Goal: Information Seeking & Learning: Understand process/instructions

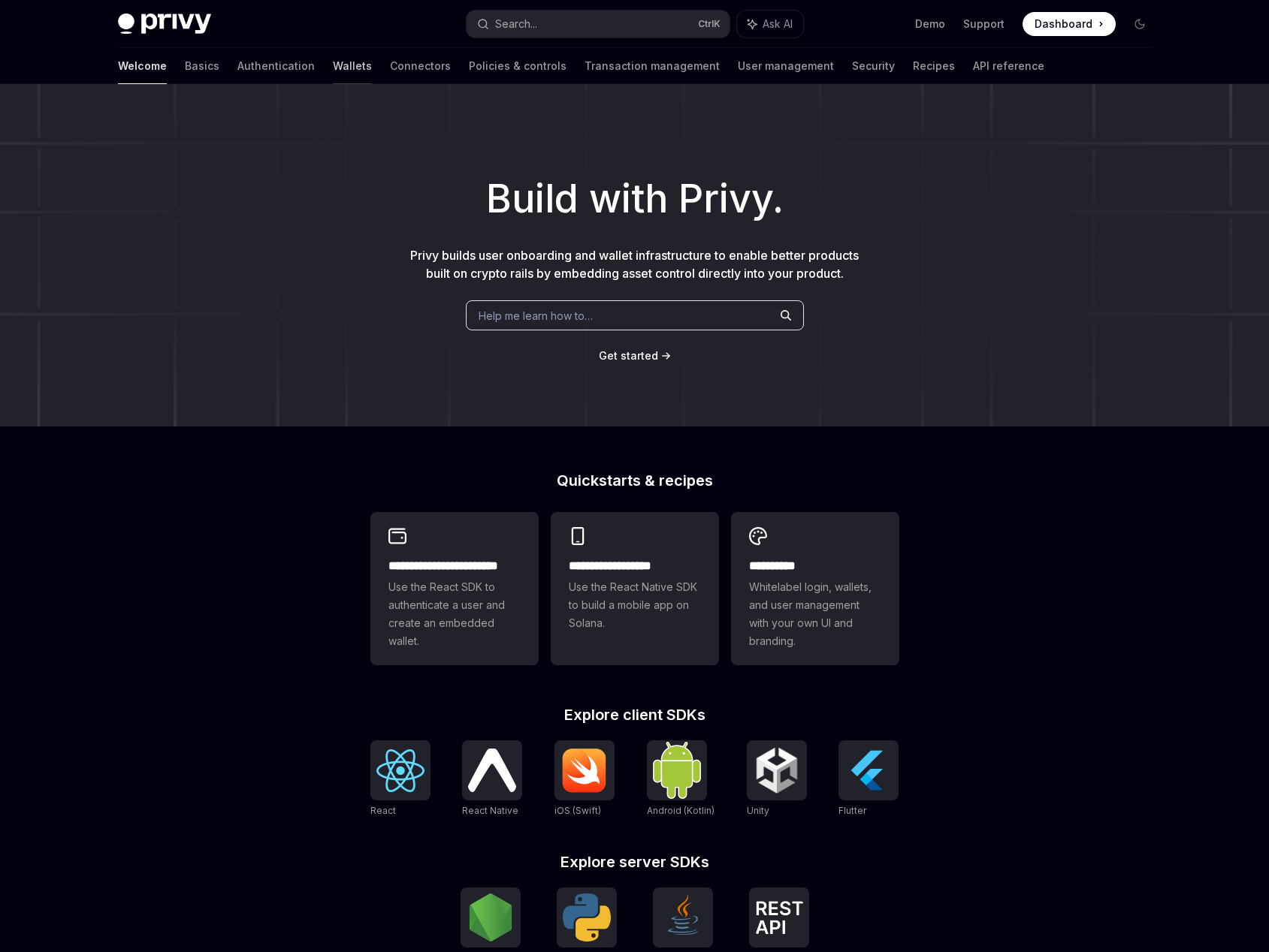
click at [333, 69] on link "Wallets" at bounding box center [352, 66] width 39 height 36
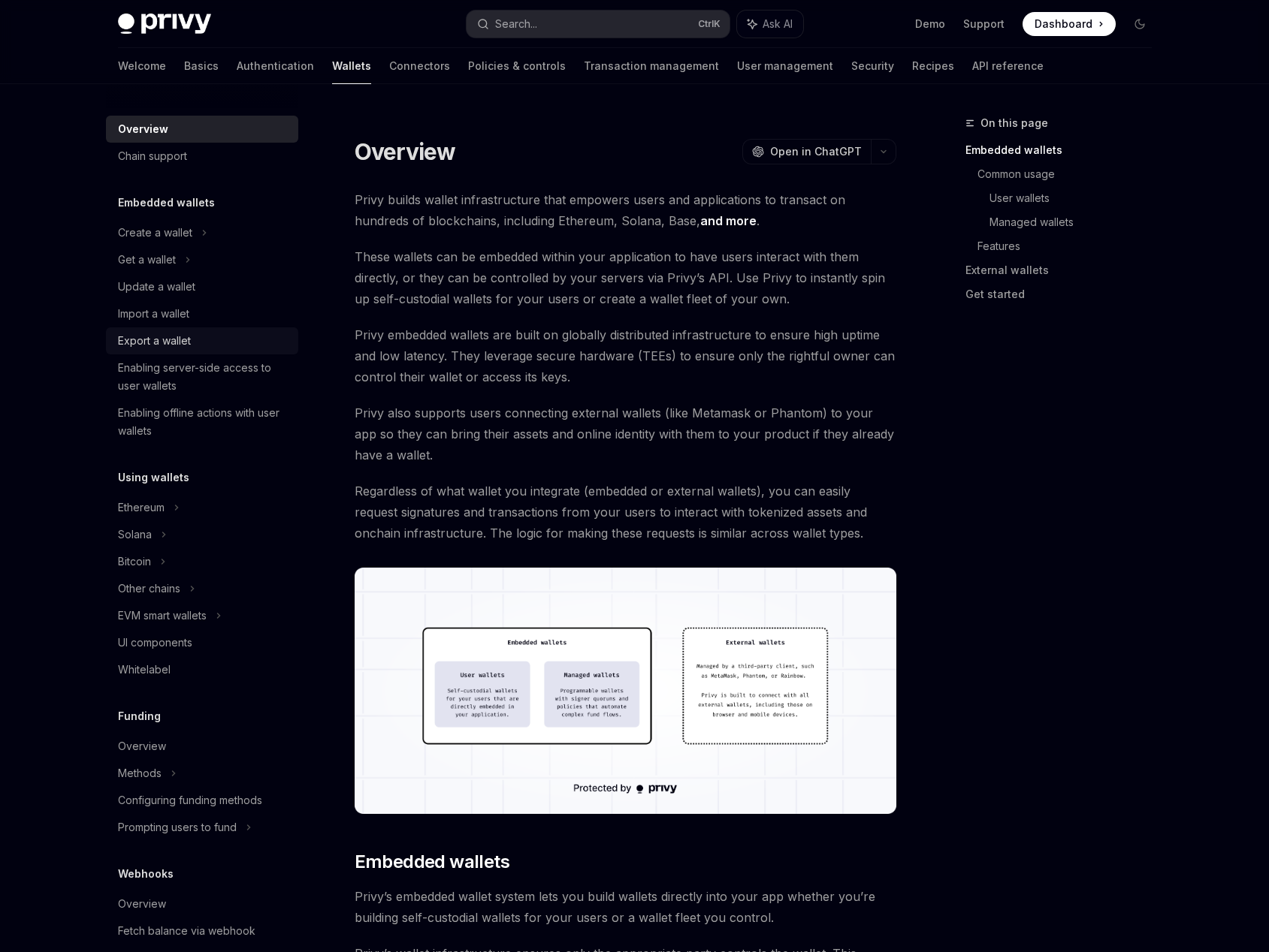
click at [174, 341] on div "Export a wallet" at bounding box center [154, 341] width 73 height 18
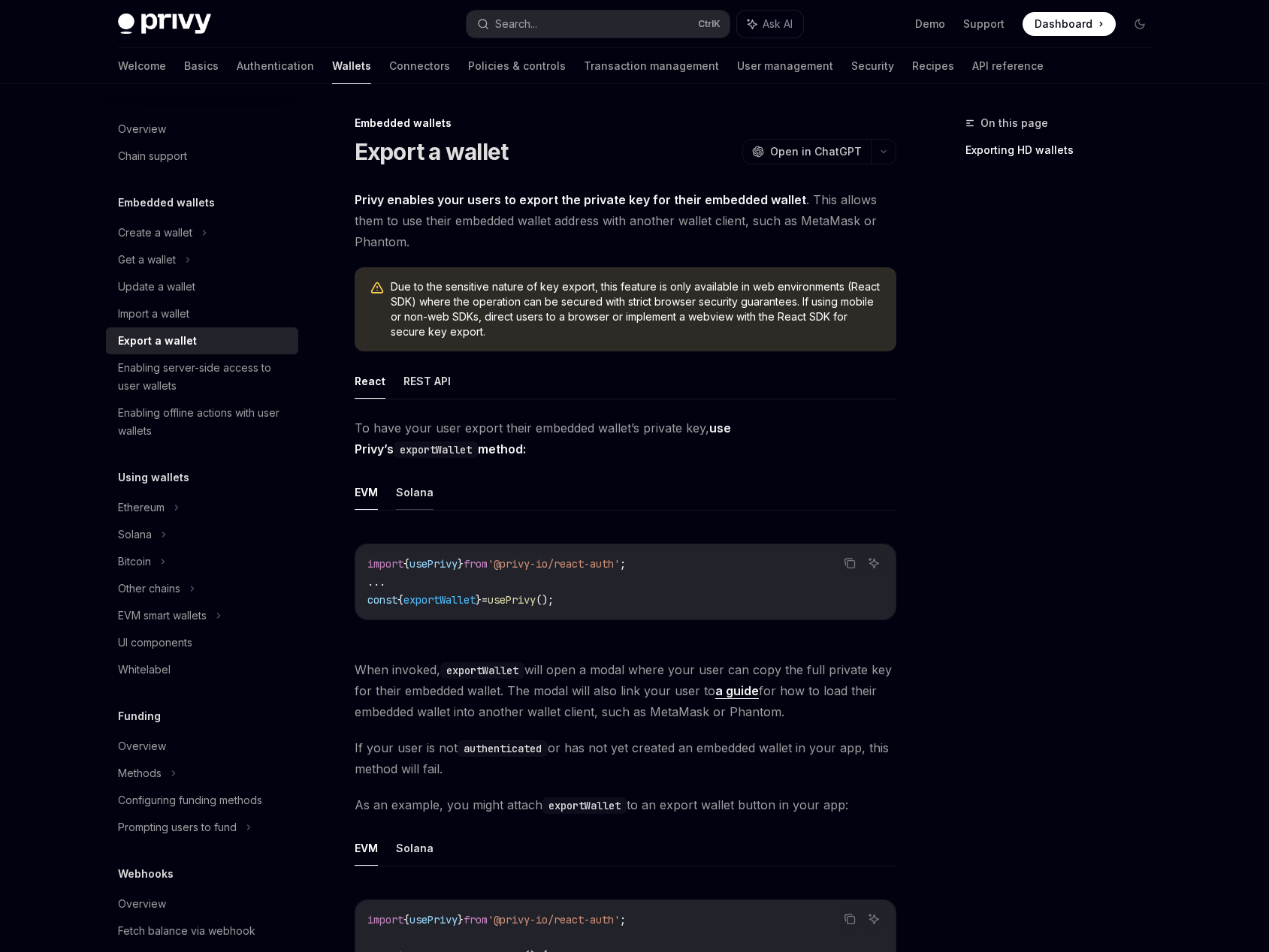
click at [400, 498] on button "Solana" at bounding box center [414, 492] width 38 height 36
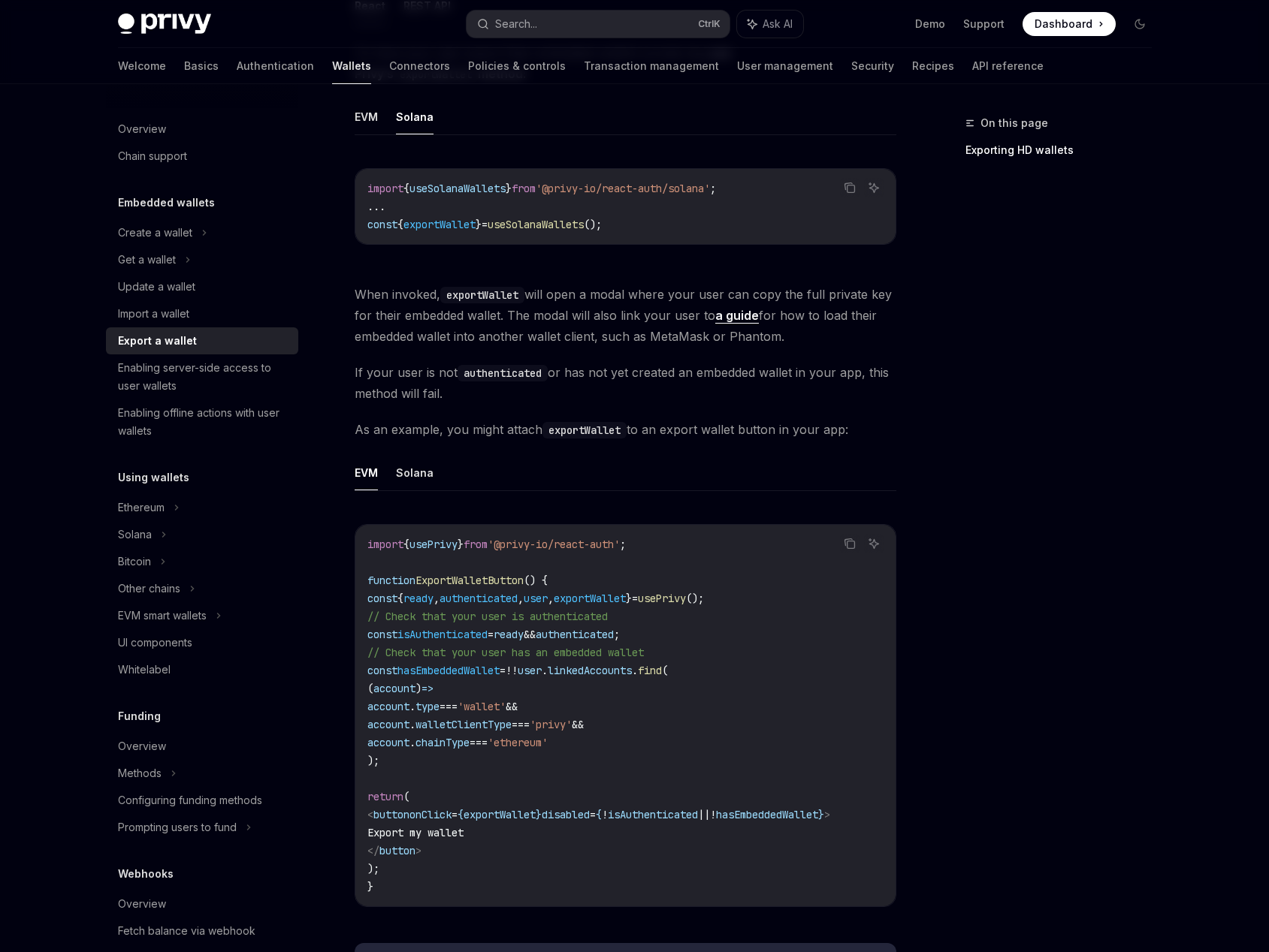
scroll to position [450, 0]
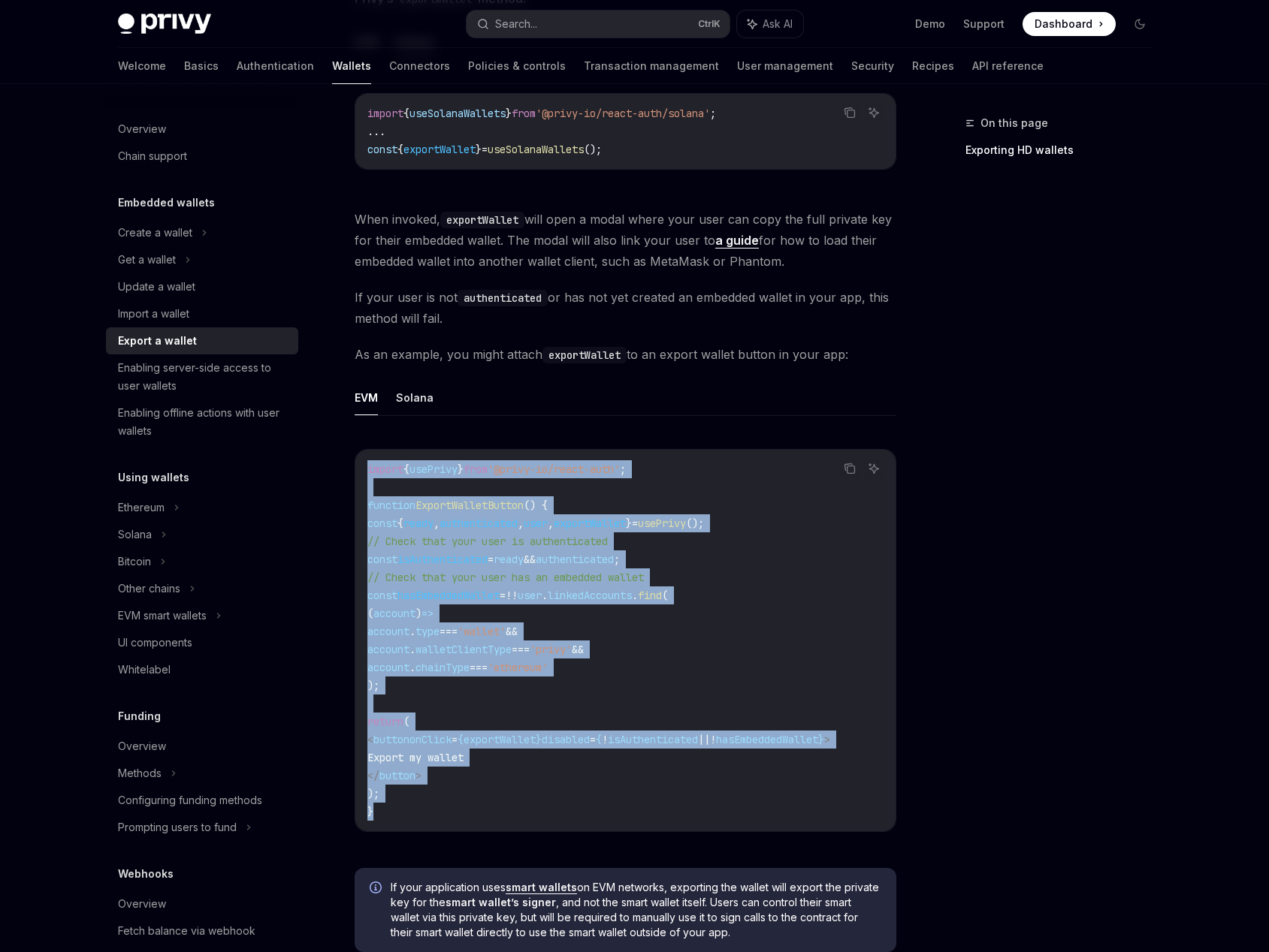
drag, startPoint x: 393, startPoint y: 811, endPoint x: 338, endPoint y: 451, distance: 364.2
click at [338, 451] on div "Embedded wallets Export a wallet OpenAI Open in ChatGPT OpenAI Open in ChatGPT …" at bounding box center [484, 632] width 829 height 1937
copy code "import { usePrivy } from '@privy-io/react-auth' ; function ExportWalletButton (…"
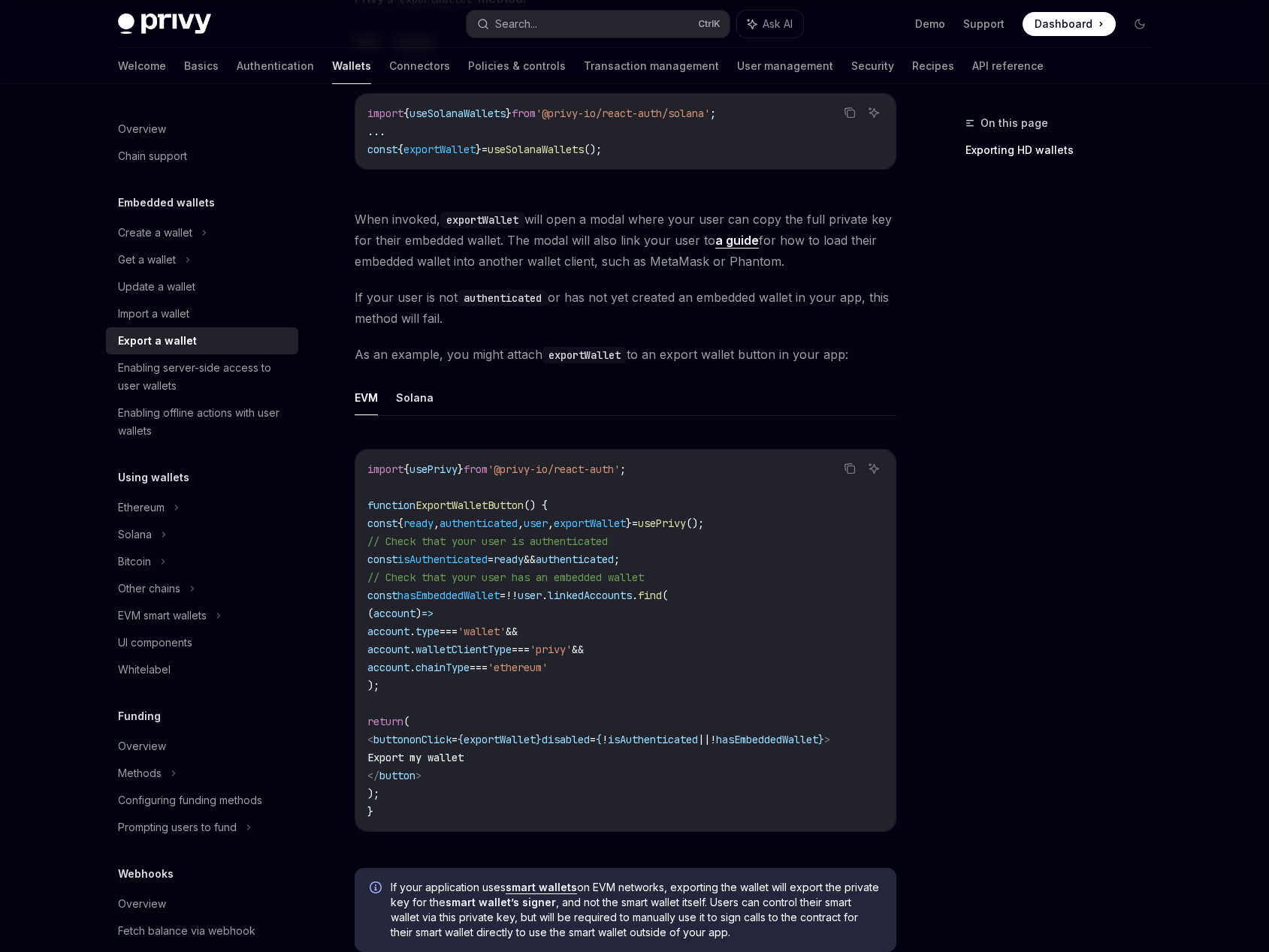
click at [386, 399] on ul "EVM Solana" at bounding box center [625, 398] width 541 height 36
click at [400, 393] on button "Solana" at bounding box center [414, 398] width 38 height 36
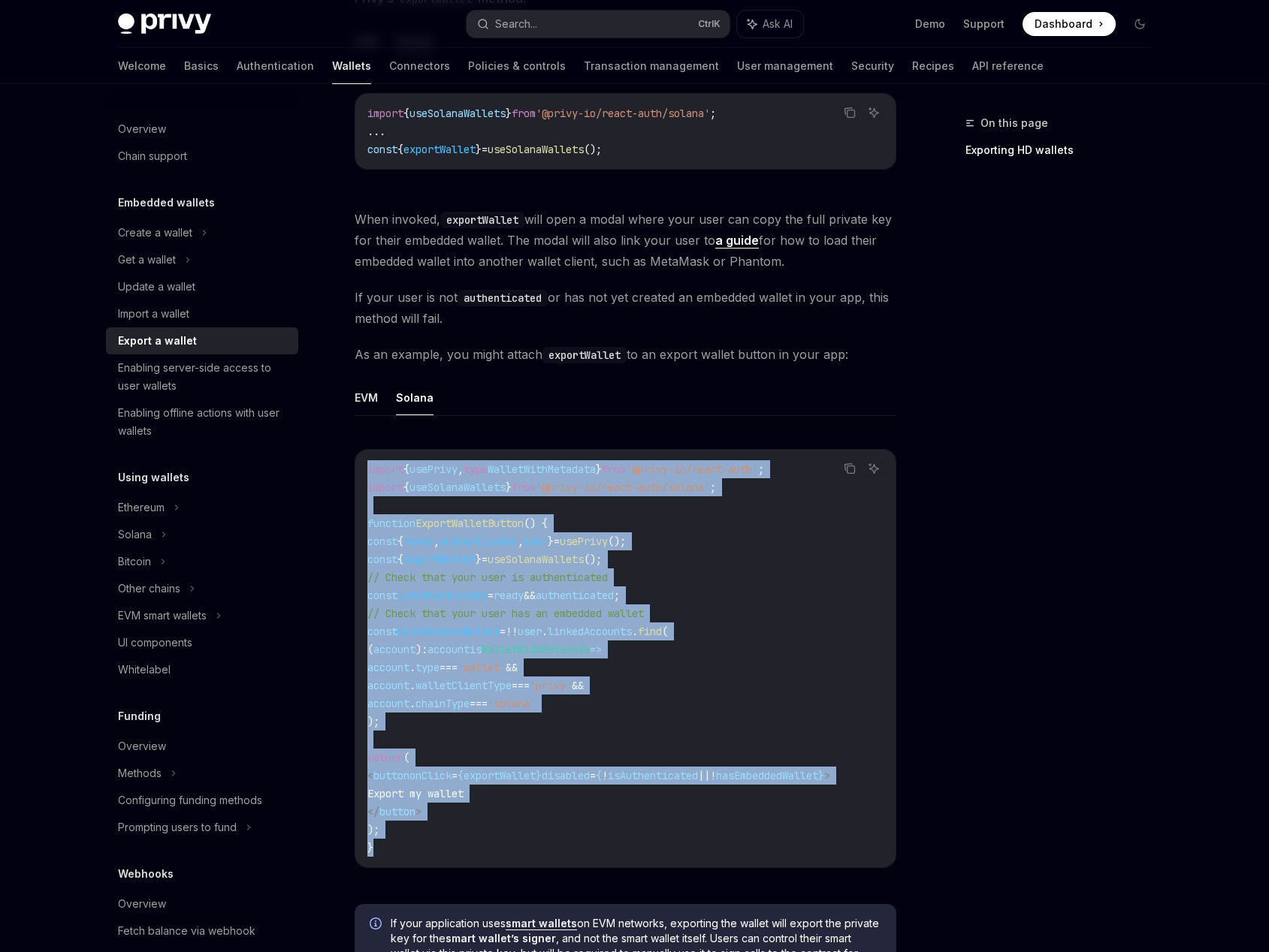
drag, startPoint x: 390, startPoint y: 852, endPoint x: 360, endPoint y: 456, distance: 397.1
click at [358, 458] on div "import { usePrivy , type WalletWithMetadata } from '@privy-io/react-auth' ; imp…" at bounding box center [626, 658] width 540 height 417
copy code "import { usePrivy , type WalletWithMetadata } from '@privy-io/react-auth' ; imp…"
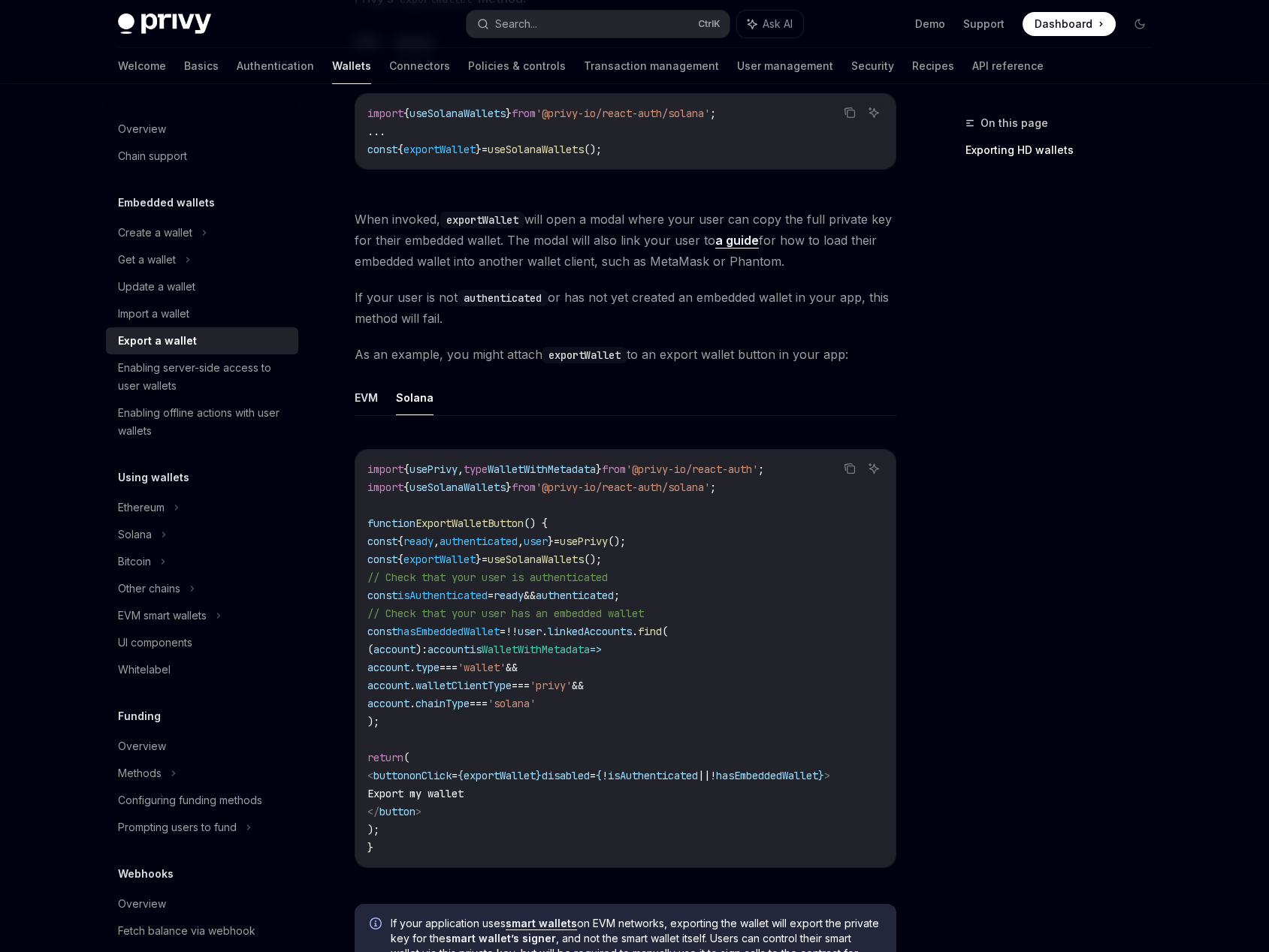
click at [1132, 486] on div "On this page Exporting HD wallets" at bounding box center [1049, 533] width 228 height 838
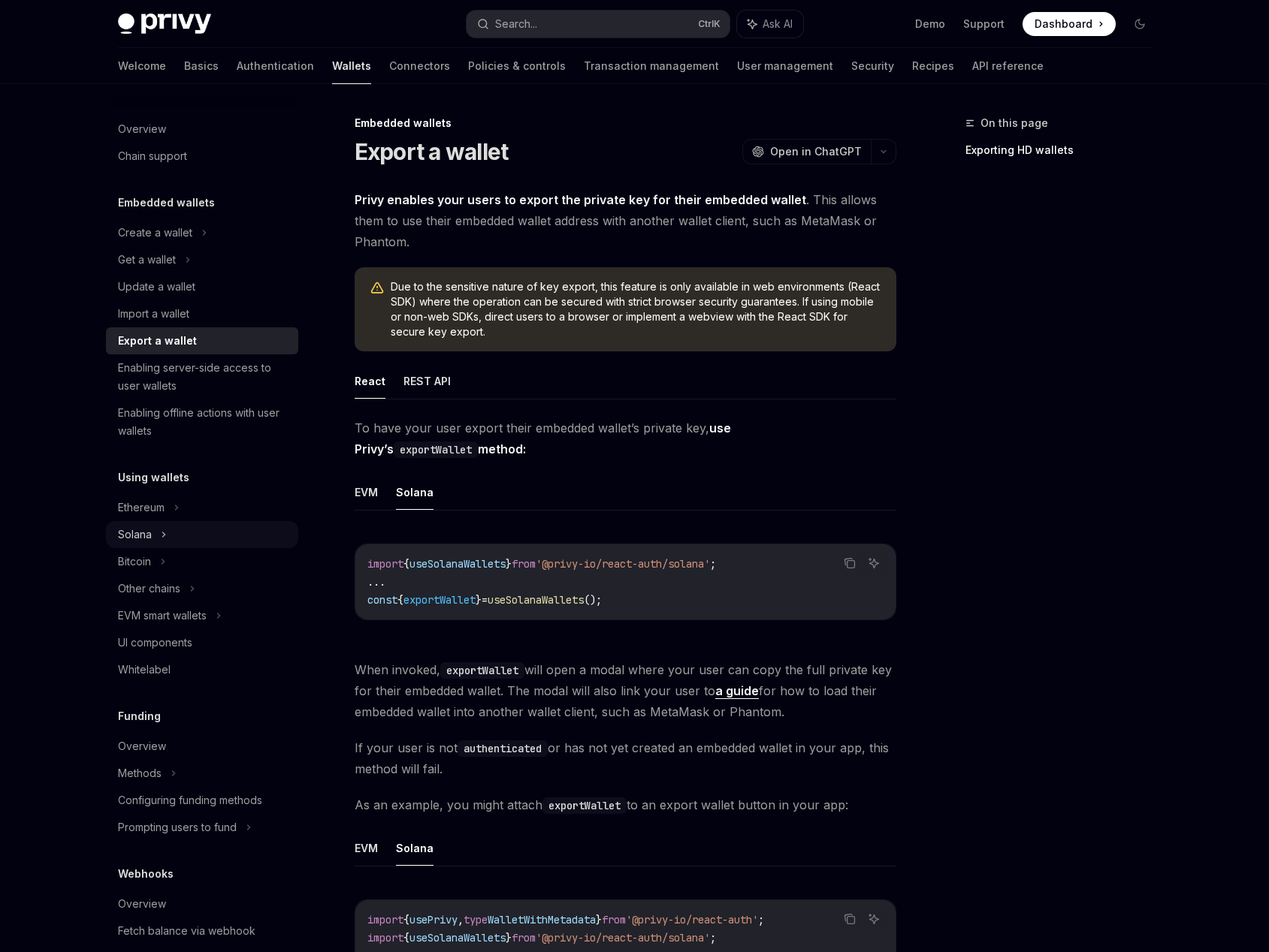
click at [185, 269] on icon at bounding box center [188, 259] width 6 height 18
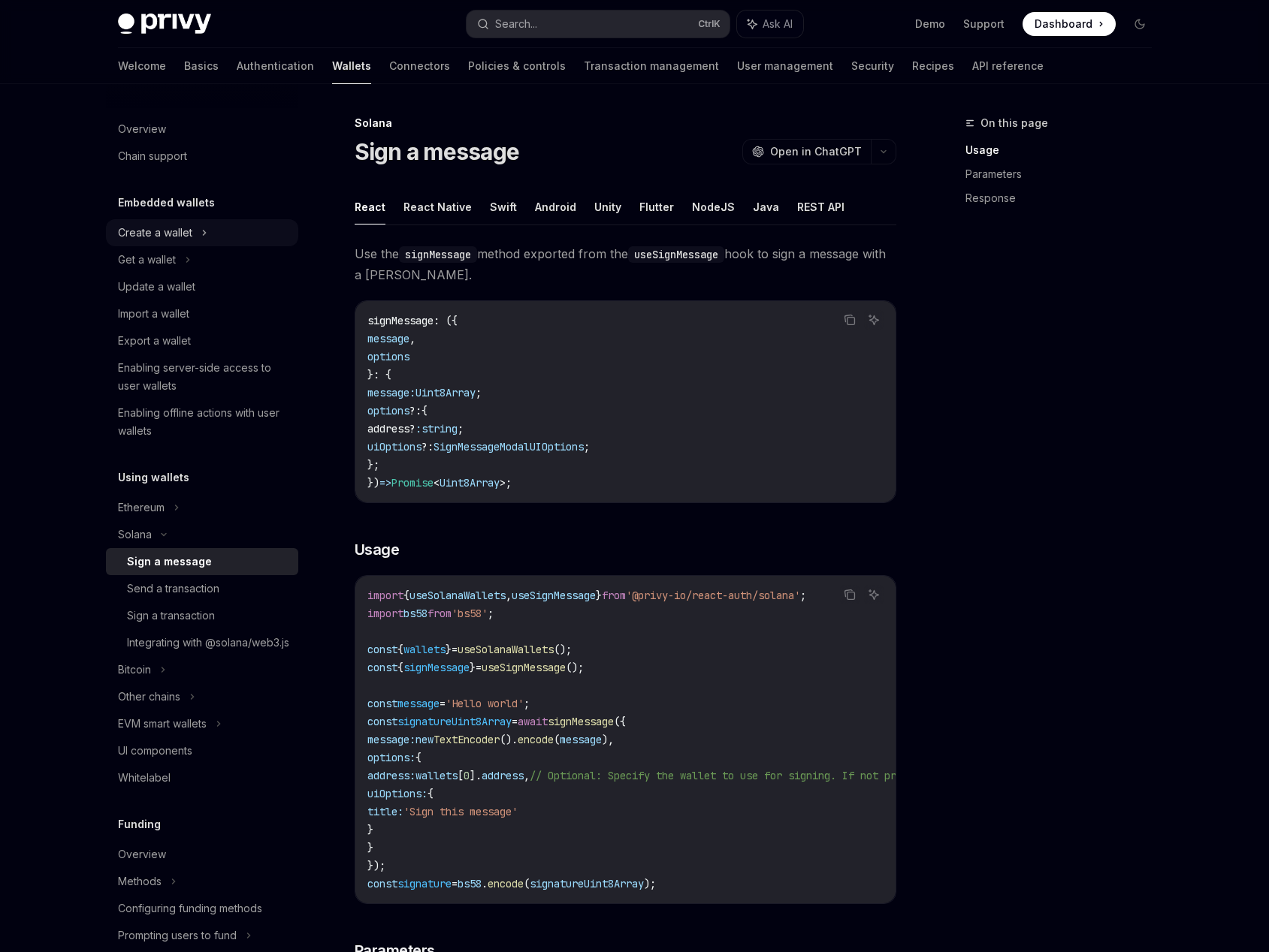
click at [192, 243] on div "Create a wallet" at bounding box center [202, 232] width 192 height 27
type textarea "*"
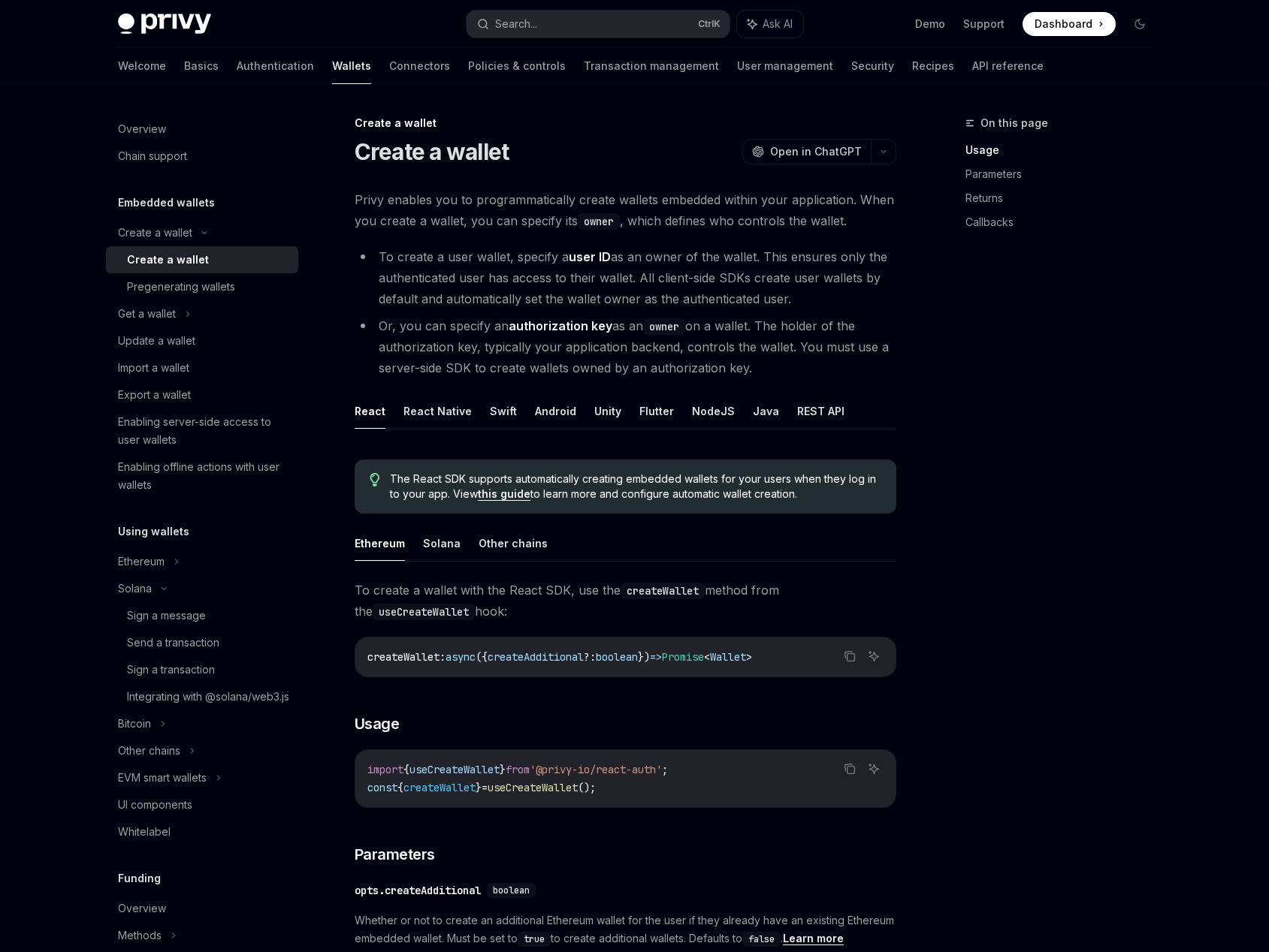
drag, startPoint x: 1182, startPoint y: 402, endPoint x: 1095, endPoint y: 372, distance: 92.0
click at [1173, 402] on div "Overview Chain support Embedded wallets Create a wallet Create a wallet Pregene…" at bounding box center [635, 930] width 1106 height 1690
click at [541, 16] on button "Search... Ctrl K" at bounding box center [598, 24] width 263 height 27
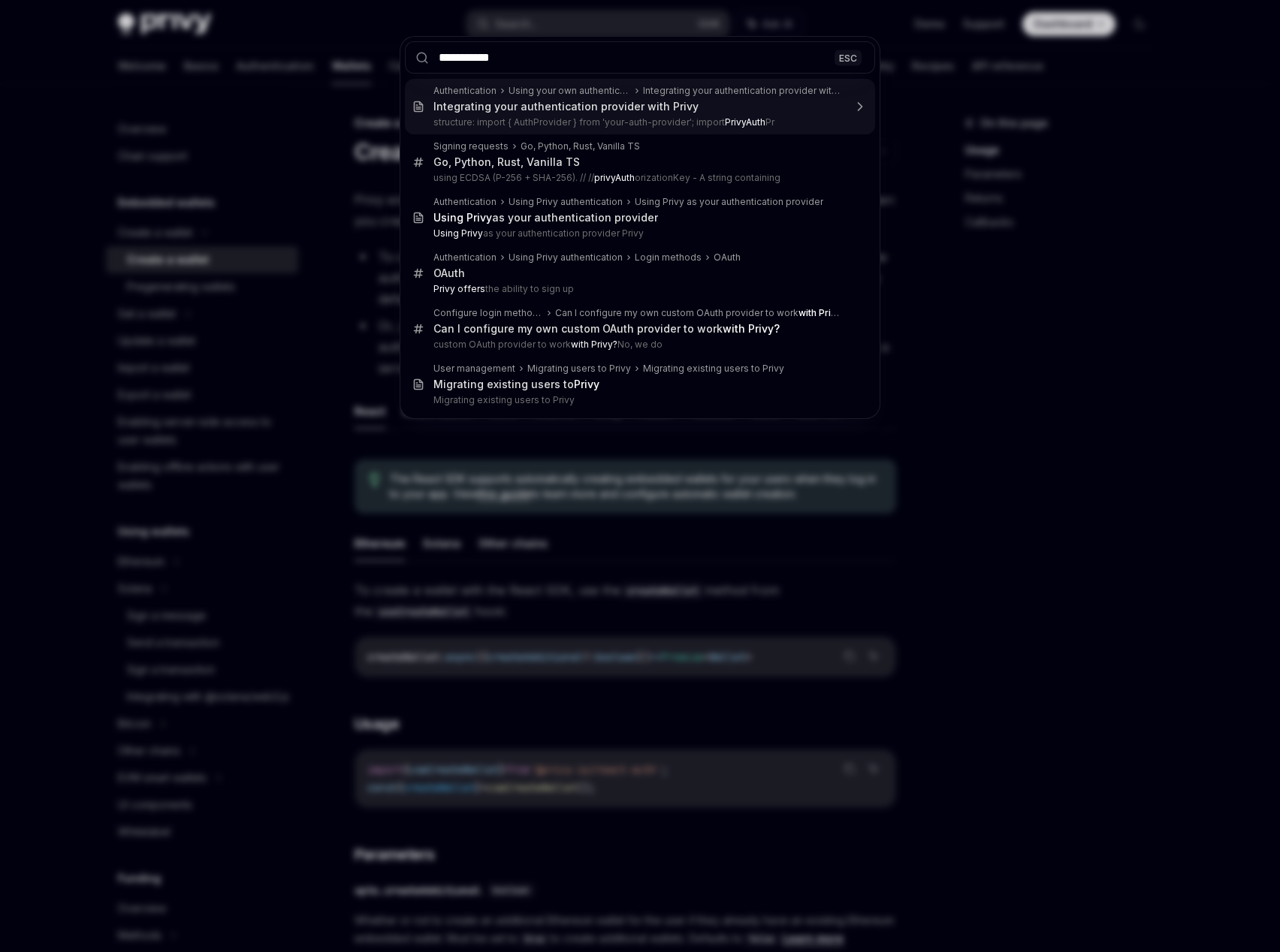
type input "**********"
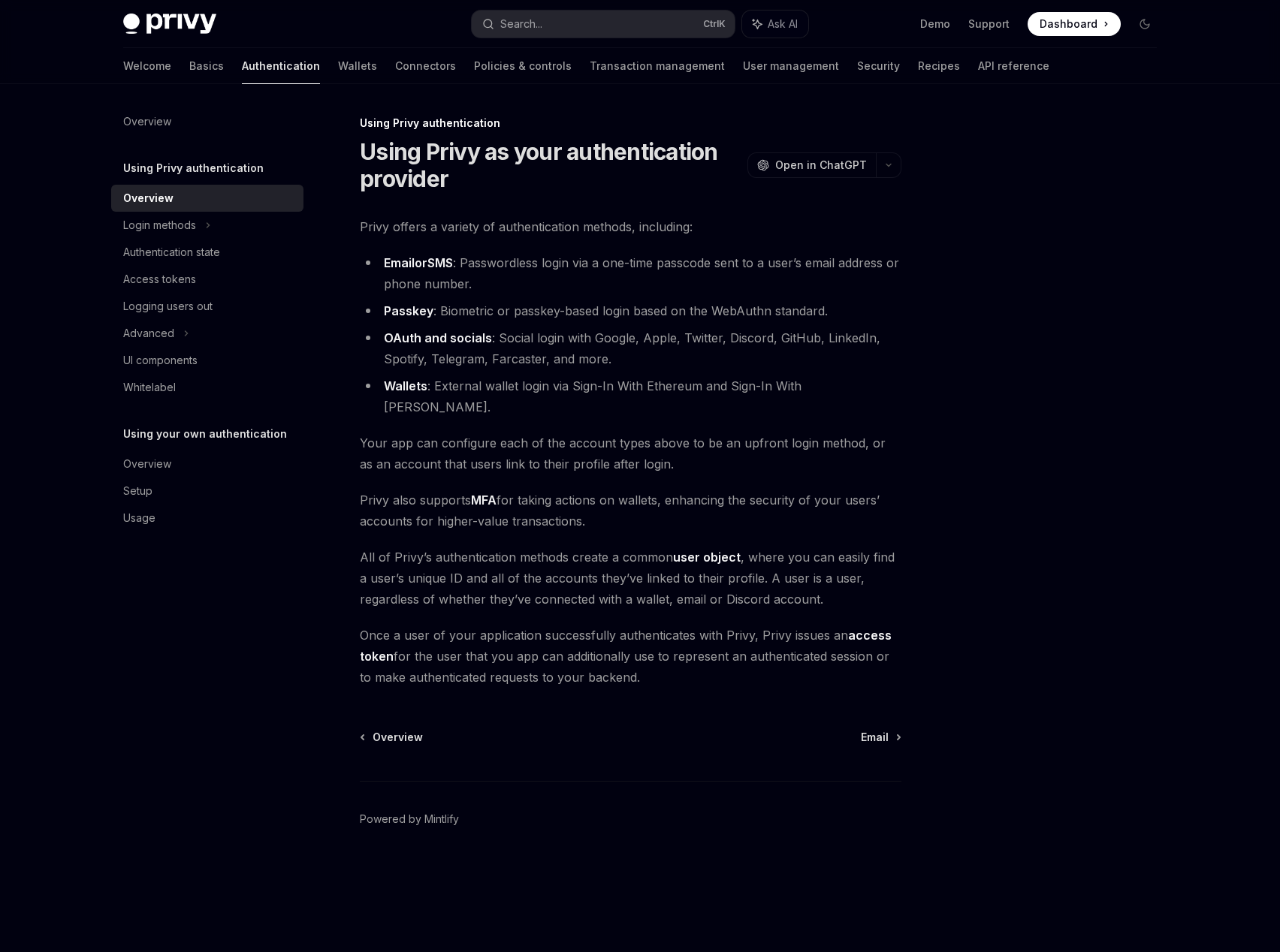
click at [991, 273] on div at bounding box center [1055, 533] width 228 height 838
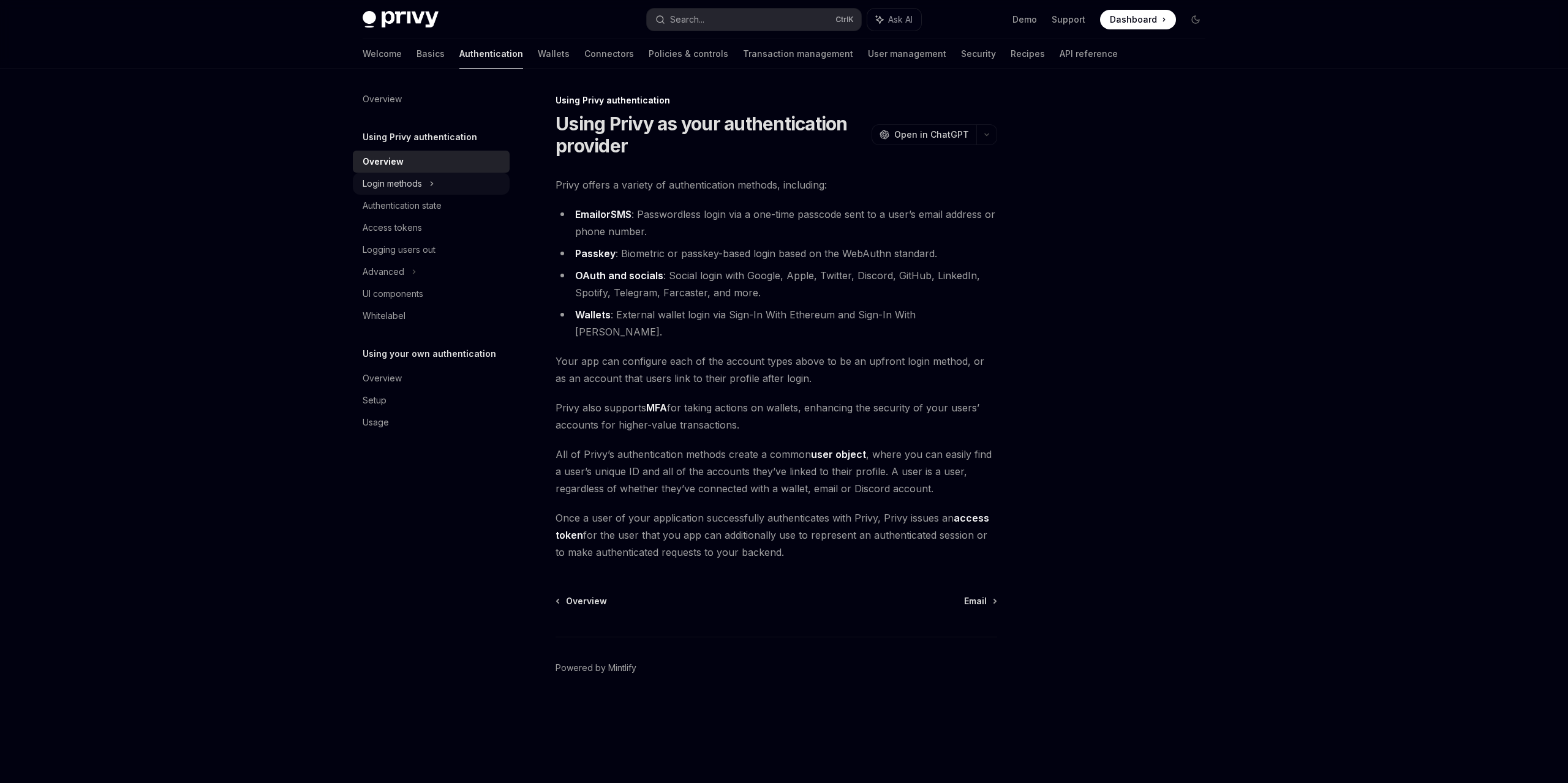
click at [417, 190] on div "Login methods" at bounding box center [392, 183] width 59 height 15
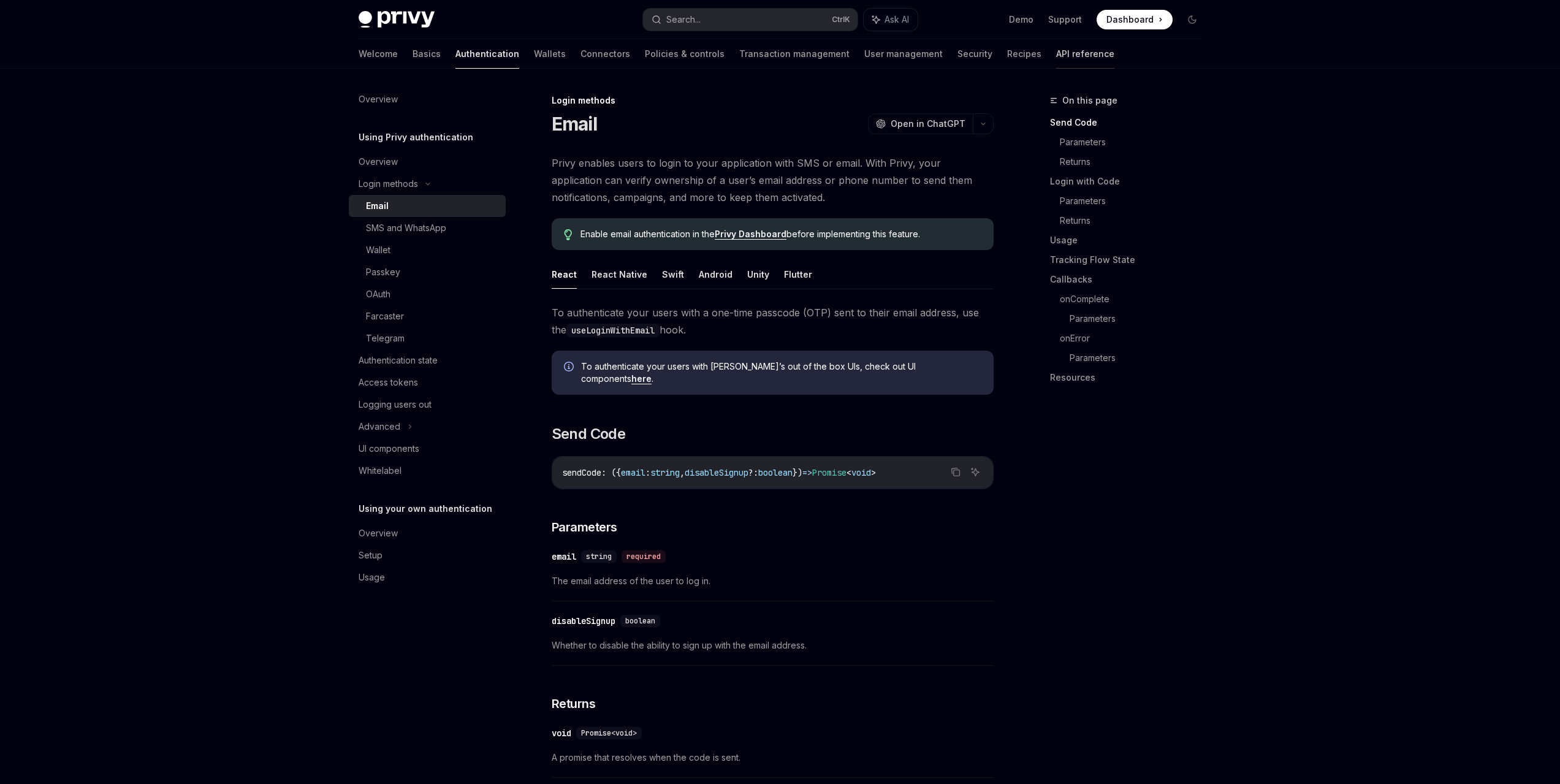
click at [1035, 54] on link "API reference" at bounding box center [1085, 54] width 58 height 30
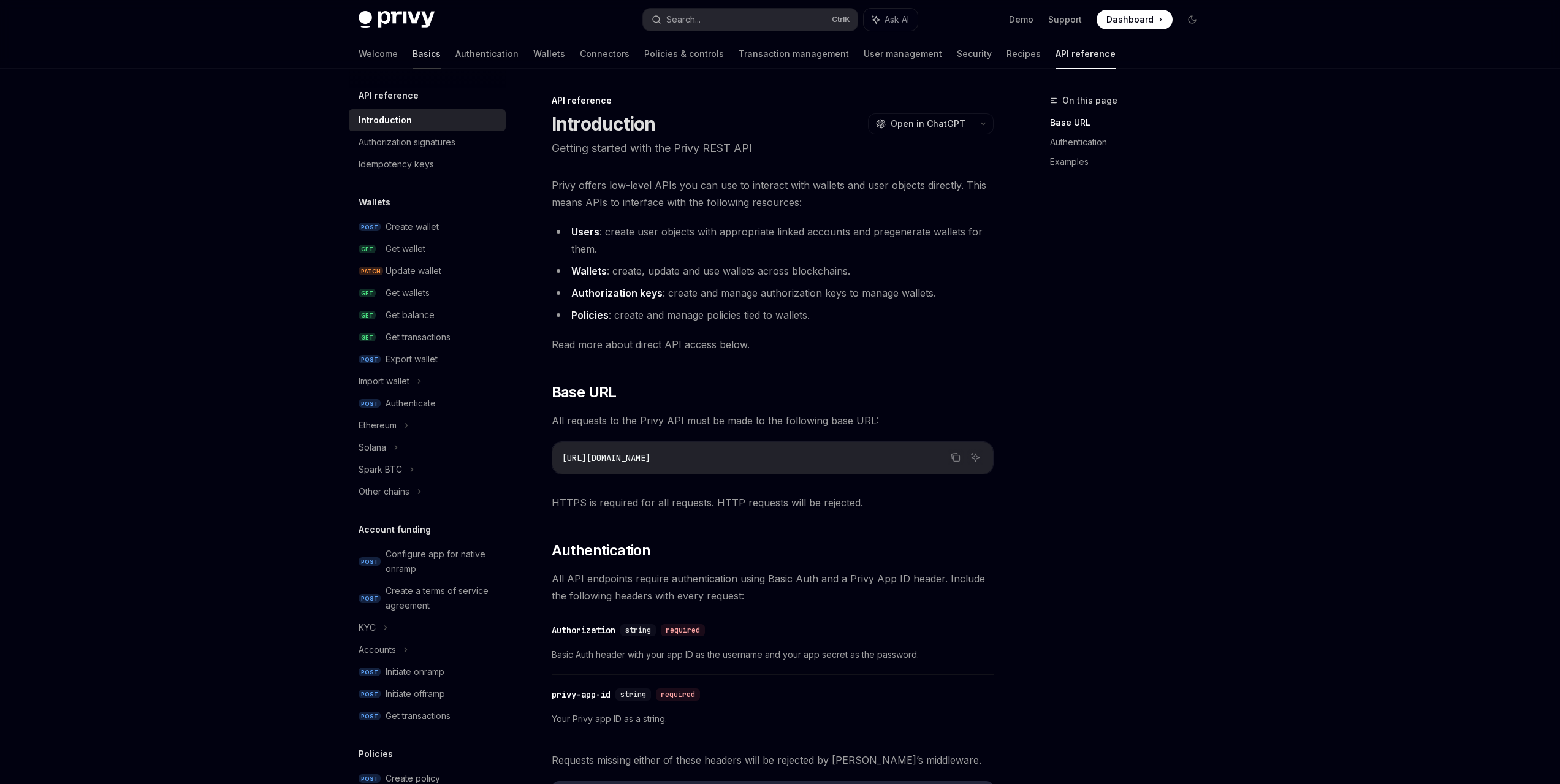
click at [413, 50] on link "Basics" at bounding box center [426, 54] width 28 height 30
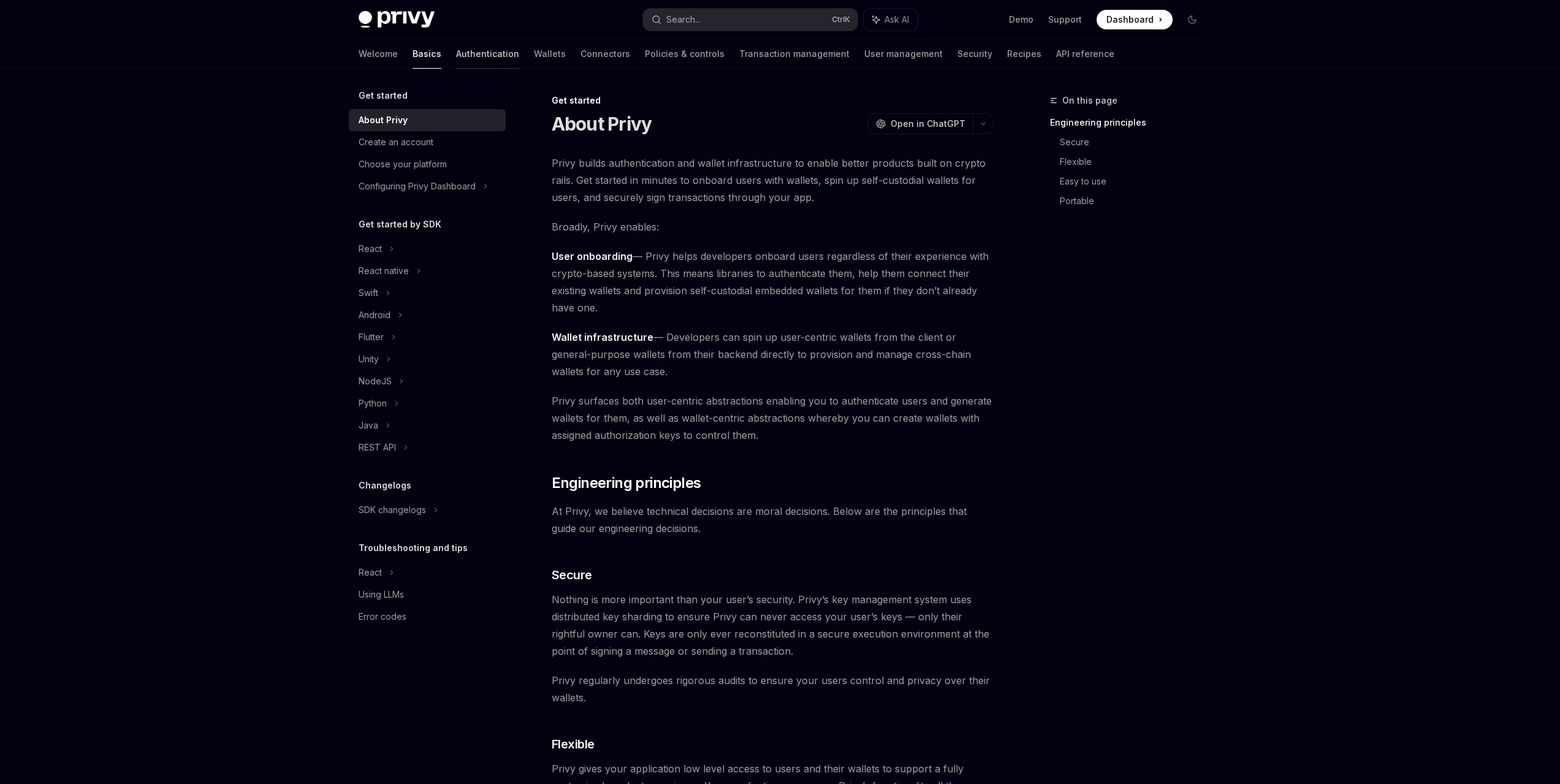
click at [456, 54] on link "Authentication" at bounding box center [488, 54] width 63 height 30
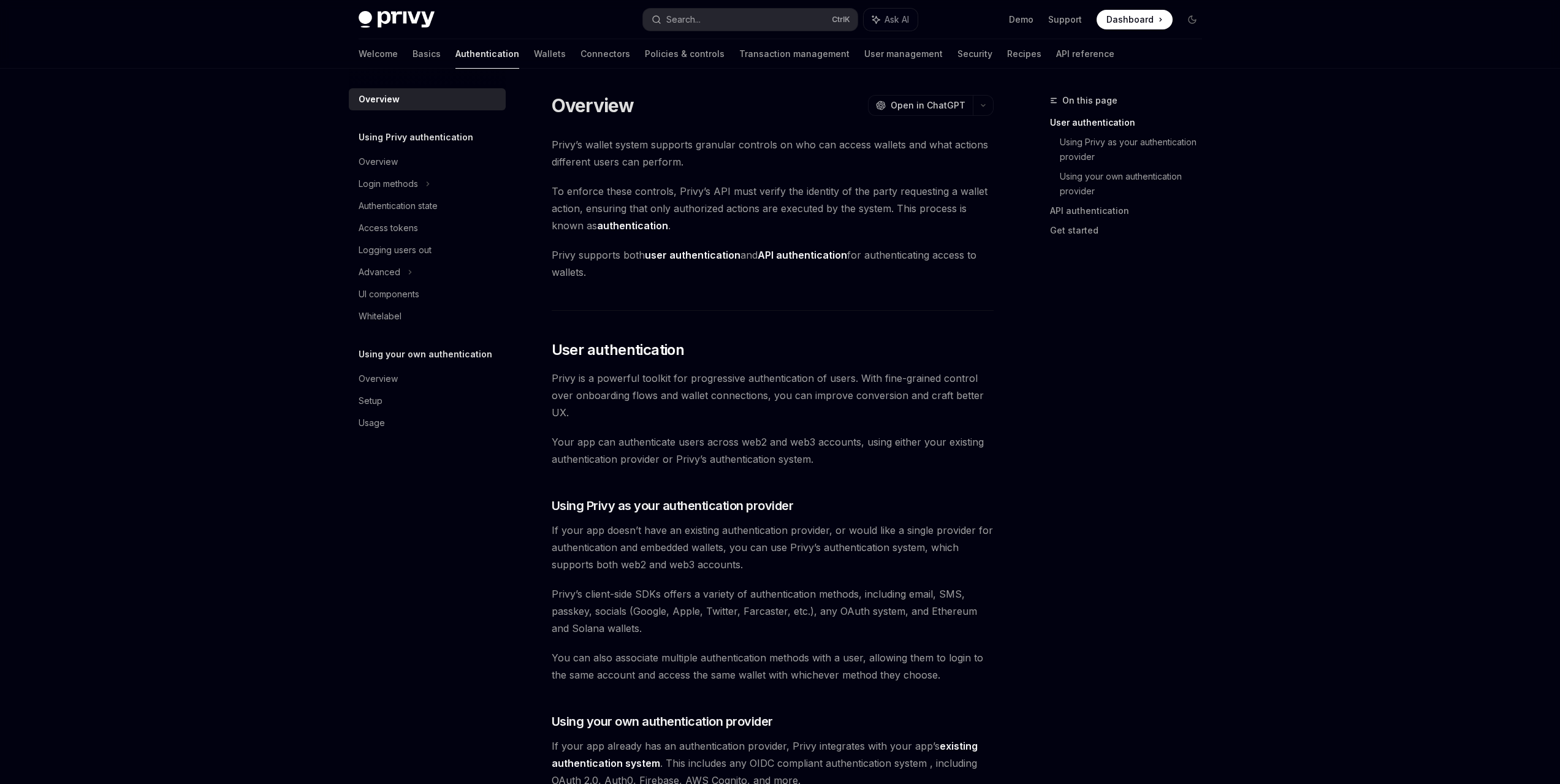
click at [1035, 23] on span "Dashboard" at bounding box center [1130, 19] width 47 height 12
type textarea "*"
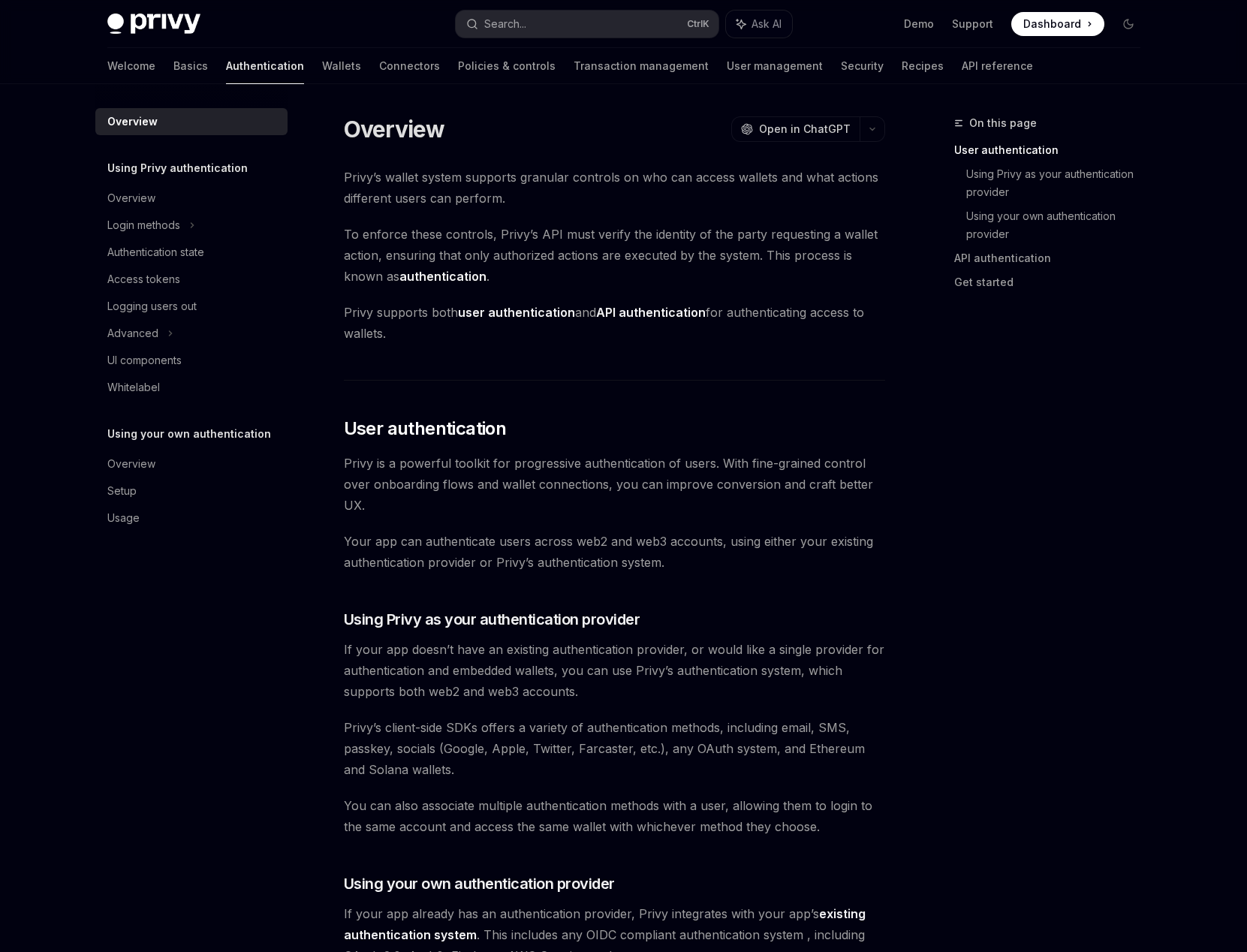
drag, startPoint x: 958, startPoint y: 369, endPoint x: 943, endPoint y: 356, distance: 19.8
click at [954, 366] on div "On this page User authentication Using Privy as your authentication provider Us…" at bounding box center [1038, 533] width 228 height 838
click at [536, 22] on button "Search... Ctrl K" at bounding box center [588, 24] width 263 height 27
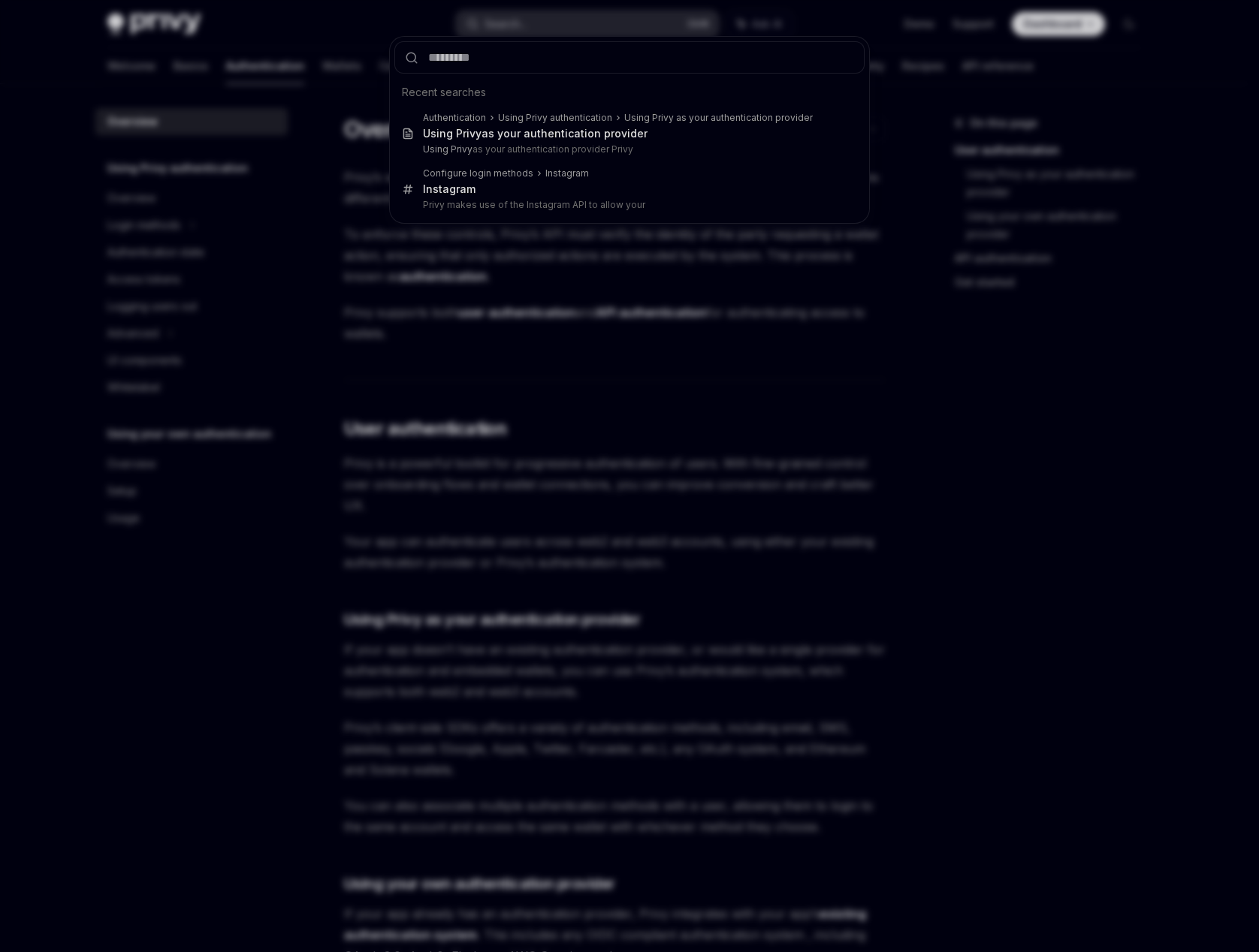
type input "**********"
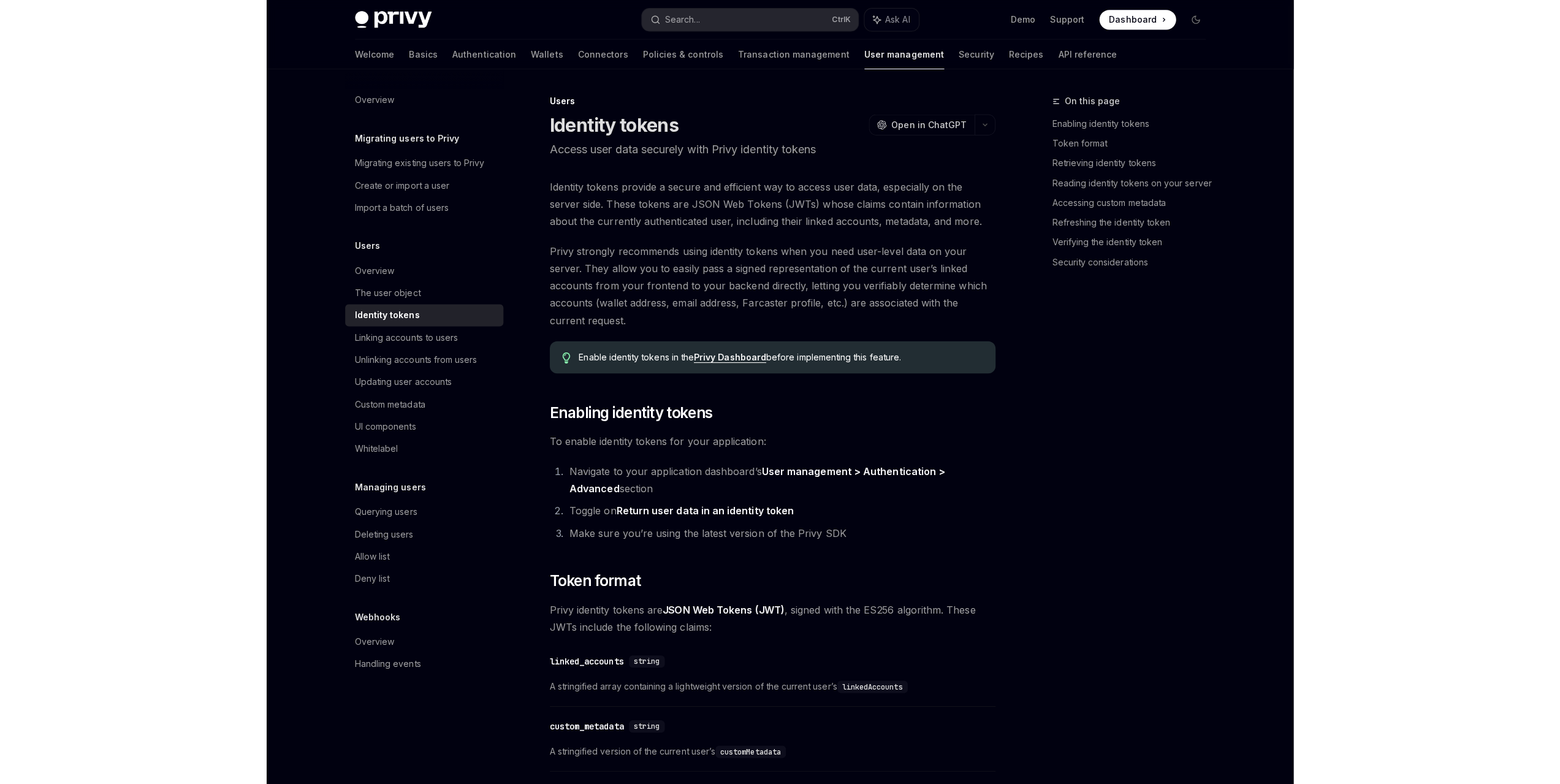
scroll to position [1064, 0]
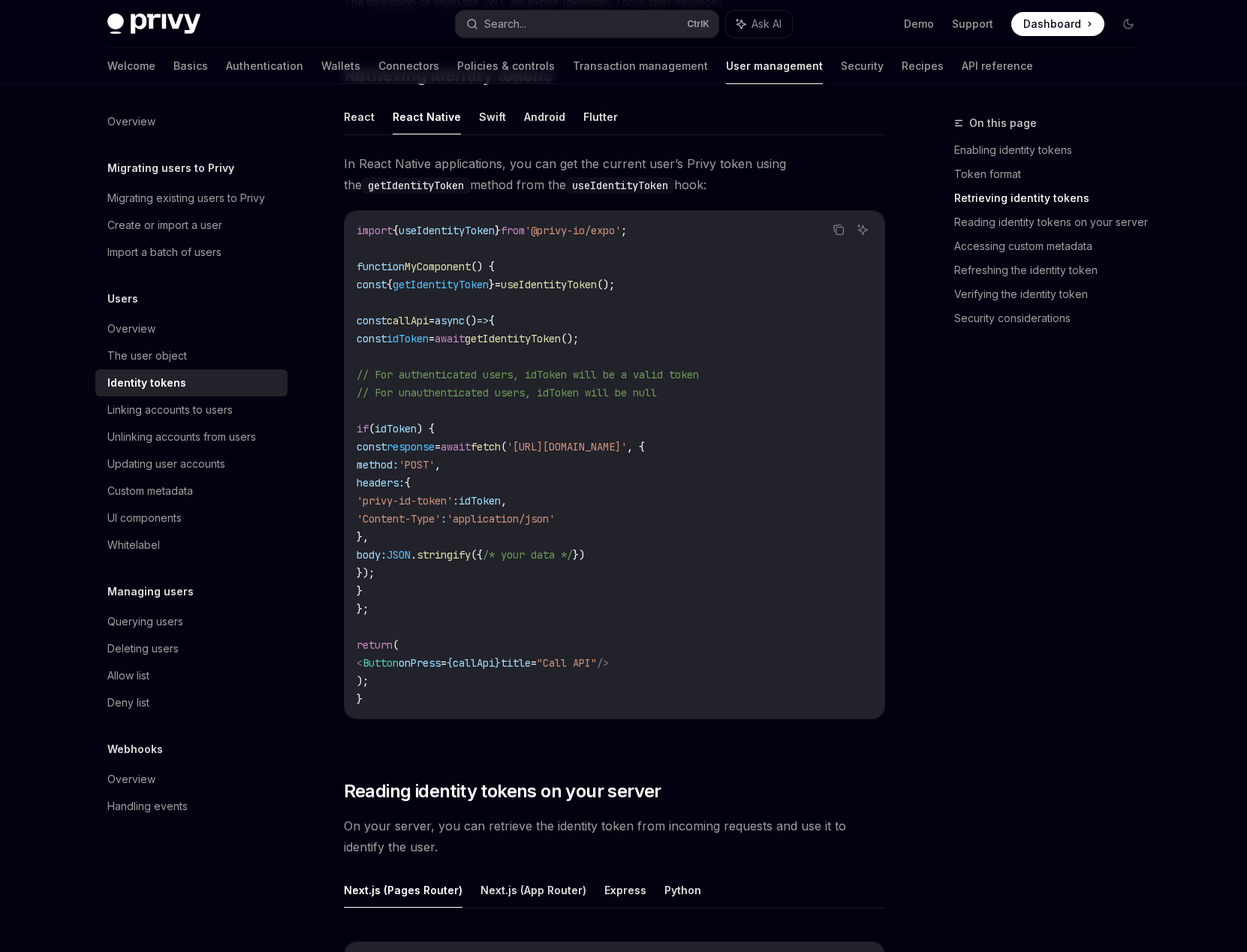
click at [447, 236] on span "useIdentityToken" at bounding box center [447, 230] width 96 height 13
click at [448, 235] on span "useIdentityToken" at bounding box center [447, 230] width 96 height 13
click at [495, 231] on span "useIdentityToken" at bounding box center [447, 230] width 96 height 13
click at [838, 231] on icon "Copy the contents from the code block" at bounding box center [839, 230] width 12 height 12
drag, startPoint x: 1056, startPoint y: 454, endPoint x: 951, endPoint y: 279, distance: 204.1
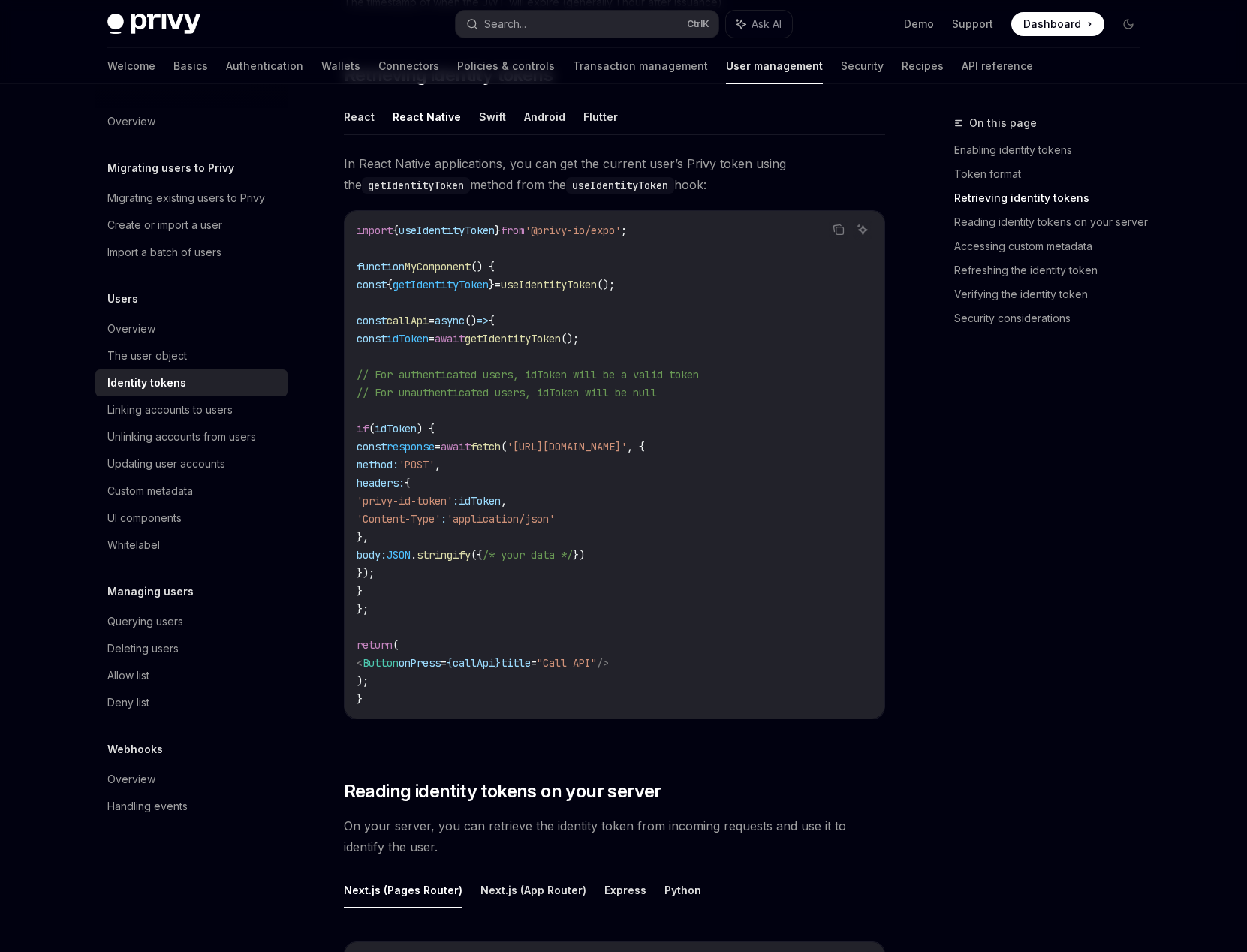
click at [1066, 445] on div "On this page Enabling identity tokens Token format Retrieving identity tokens R…" at bounding box center [1038, 533] width 228 height 838
click at [550, 335] on span "getIdentityToken" at bounding box center [513, 338] width 96 height 13
drag, startPoint x: 829, startPoint y: 437, endPoint x: 743, endPoint y: 423, distance: 87.1
click at [829, 437] on code "import { useIdentityToken } from '@privy-io/expo' ; function MyComponent () { c…" at bounding box center [615, 464] width 516 height 487
click at [561, 341] on span "getIdentityToken" at bounding box center [513, 338] width 96 height 13
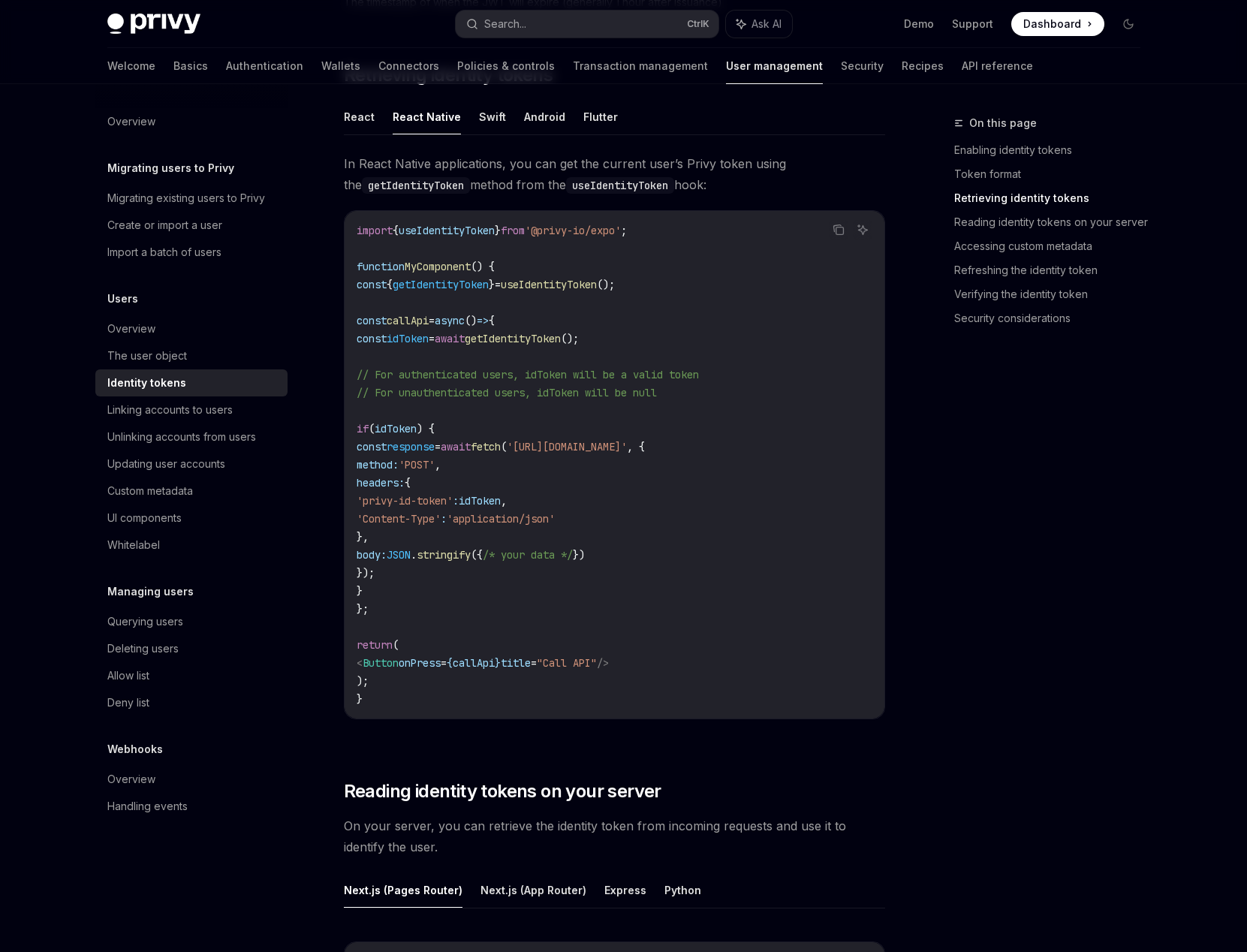
click at [561, 341] on span "getIdentityToken" at bounding box center [513, 338] width 96 height 13
click at [454, 287] on span "getIdentityToken" at bounding box center [440, 284] width 96 height 13
click at [489, 285] on span "getIdentityToken" at bounding box center [440, 284] width 96 height 13
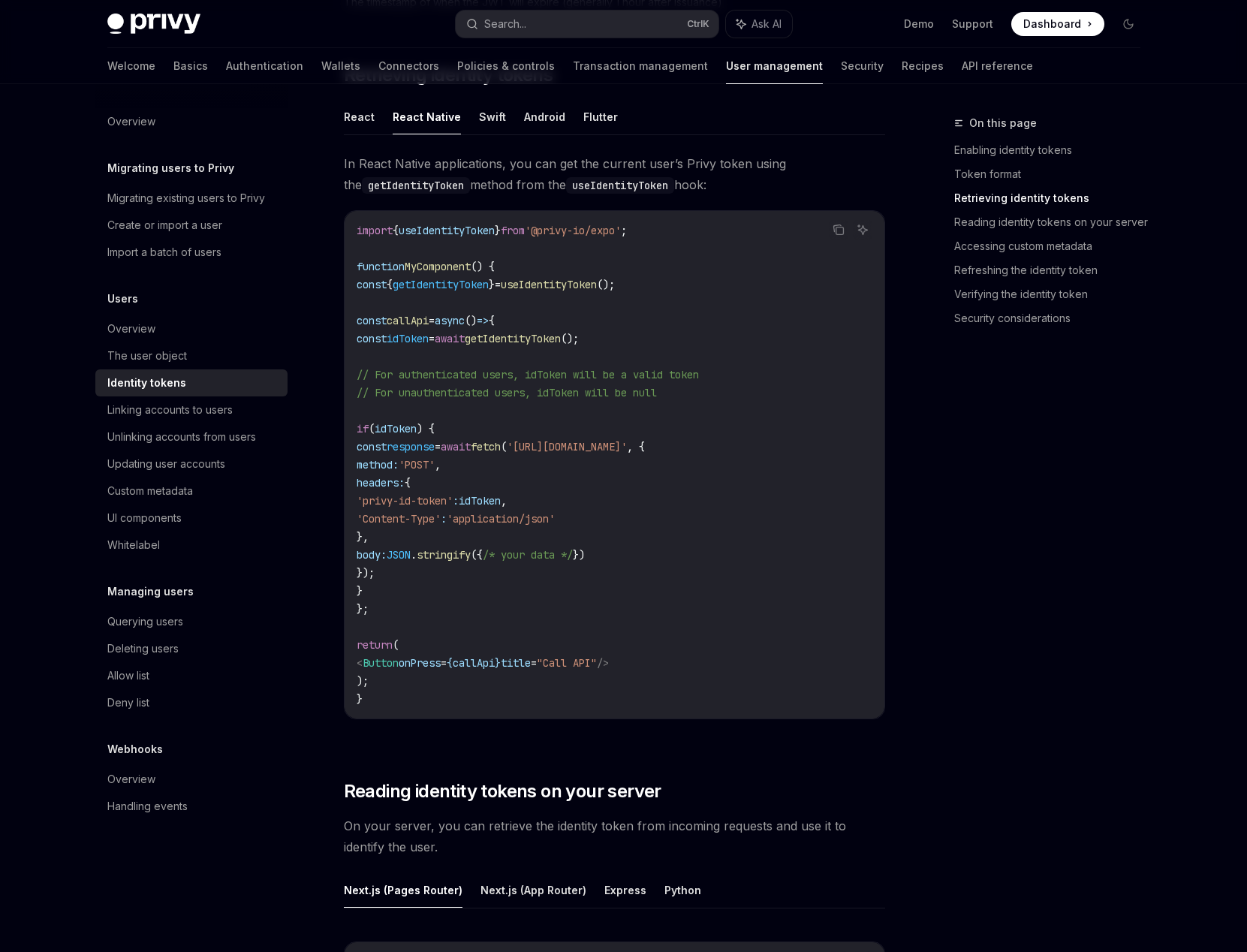
click at [373, 124] on ul "React React Native Swift Android Flutter" at bounding box center [614, 117] width 541 height 36
click at [365, 116] on button "React" at bounding box center [359, 117] width 31 height 36
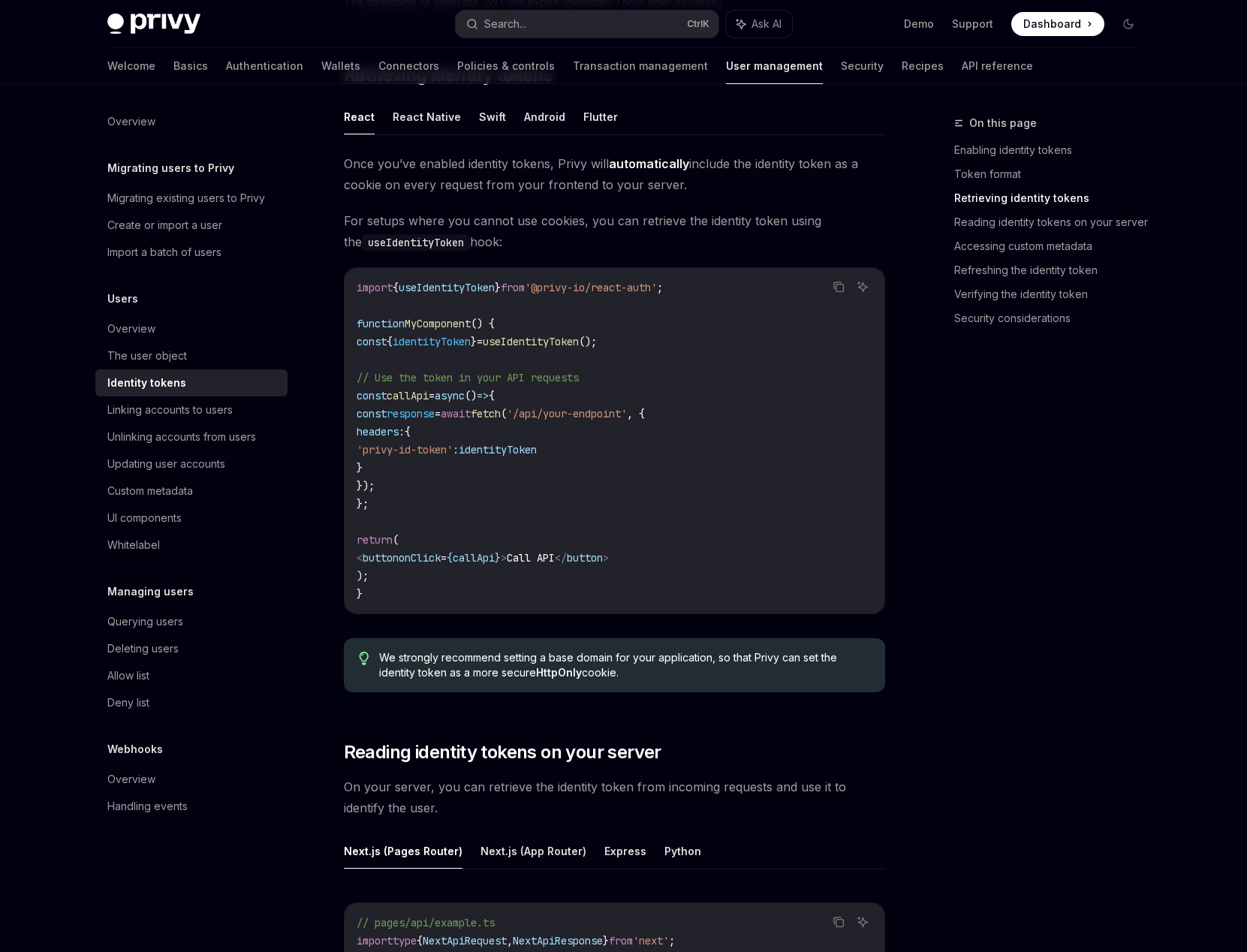
click at [505, 279] on code "import { useIdentityToken } from '@privy-io/react-auth' ; function MyComponent …" at bounding box center [615, 440] width 516 height 324
copy code "import { useIdentityToken } from '@privy-io/react-auth' ;"
click at [829, 462] on code "import { useIdentityToken } from '@privy-io/react-auth' ; function MyComponent …" at bounding box center [615, 440] width 516 height 324
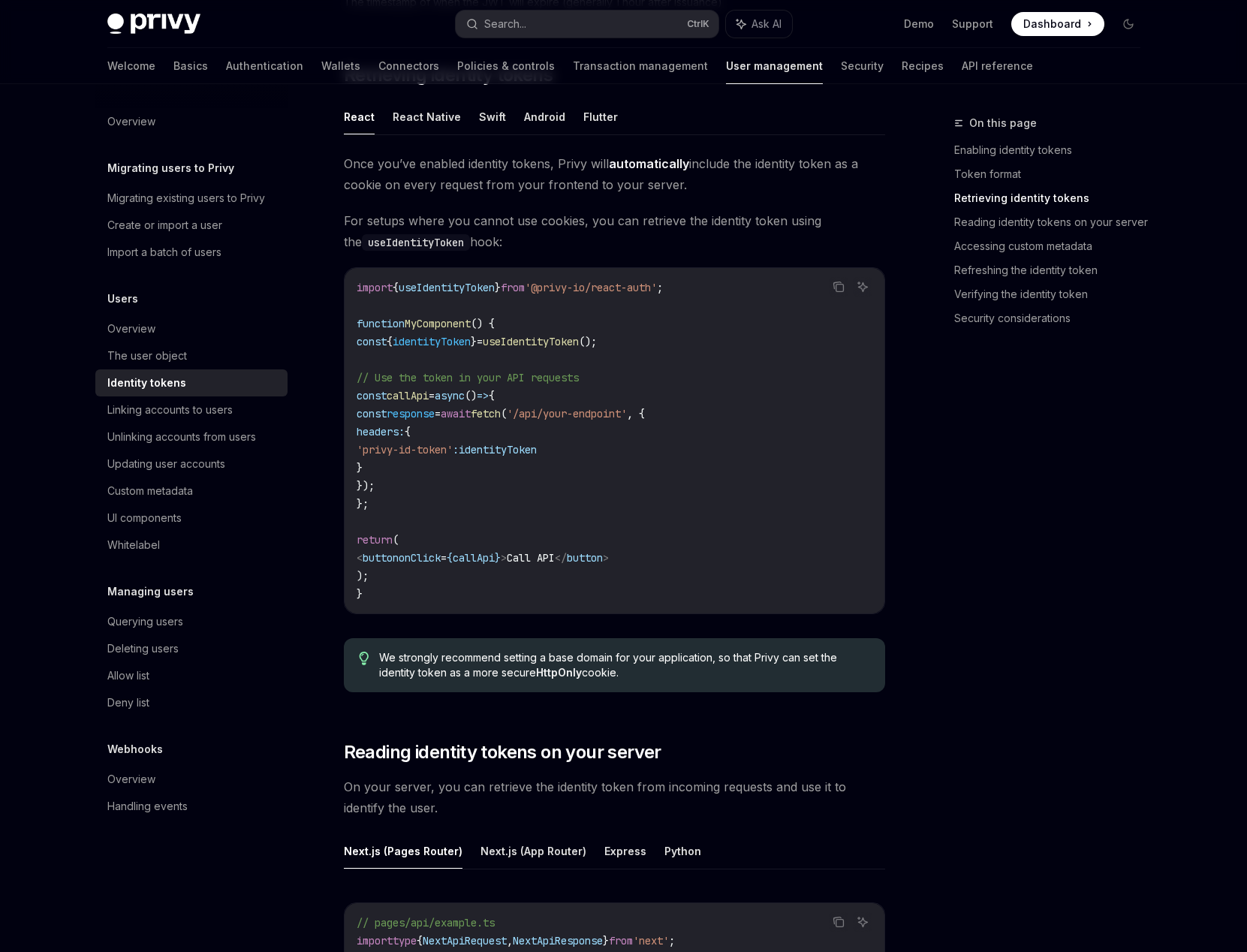
click at [464, 341] on span "identityToken" at bounding box center [431, 341] width 78 height 13
click at [465, 341] on span "identityToken" at bounding box center [431, 341] width 78 height 13
copy code "const { identityToken } = useIdentityToken ();"
click at [728, 412] on code "import { useIdentityToken } from '@privy-io/react-auth' ; function MyComponent …" at bounding box center [615, 440] width 516 height 324
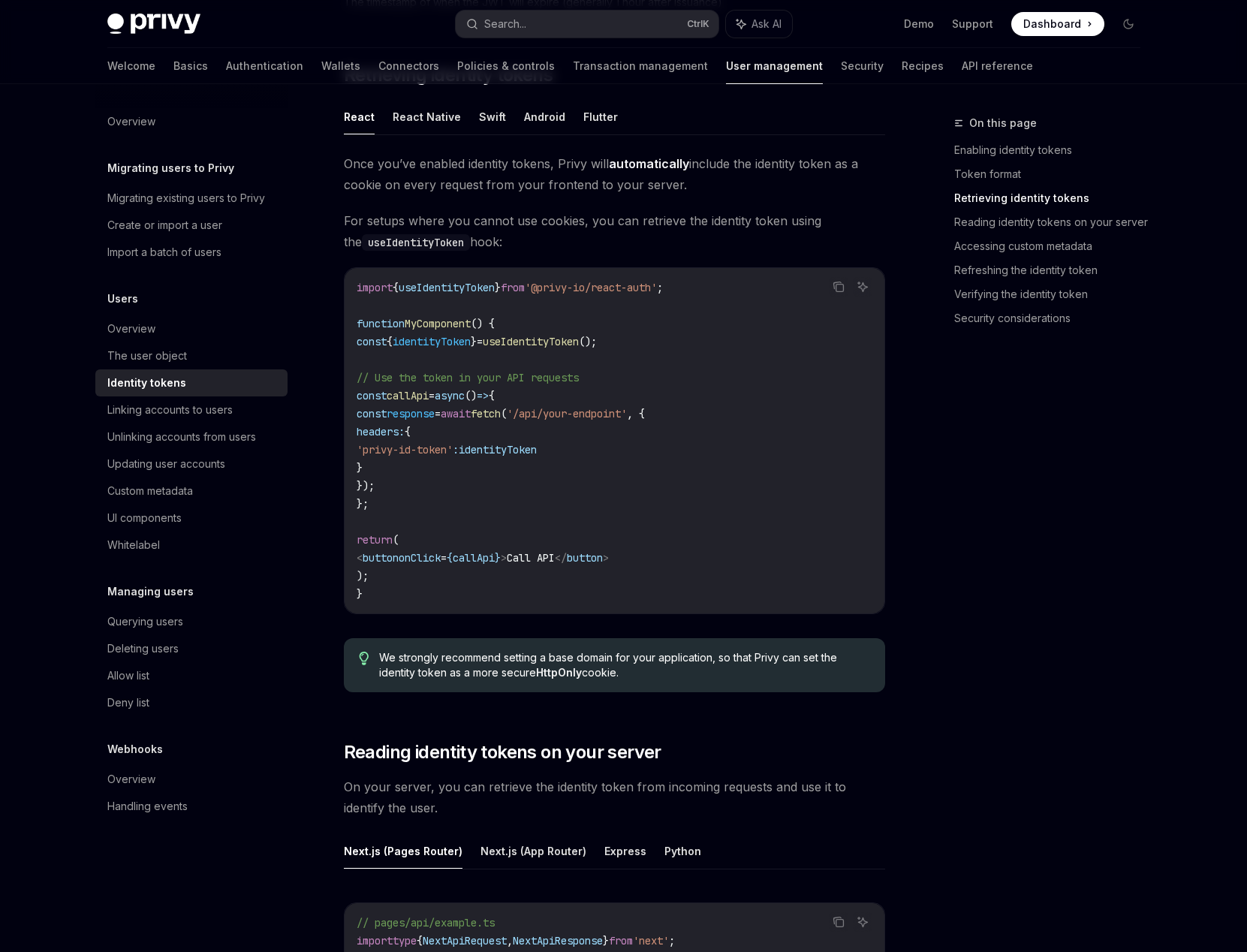
click at [537, 452] on span "identityToken" at bounding box center [498, 449] width 78 height 13
drag, startPoint x: 1081, startPoint y: 540, endPoint x: 1068, endPoint y: 518, distance: 25.6
click at [1079, 537] on div "On this page Enabling identity tokens Token format Retrieving identity tokens R…" at bounding box center [1038, 533] width 228 height 838
type textarea "*"
